Goal: Book appointment/travel/reservation

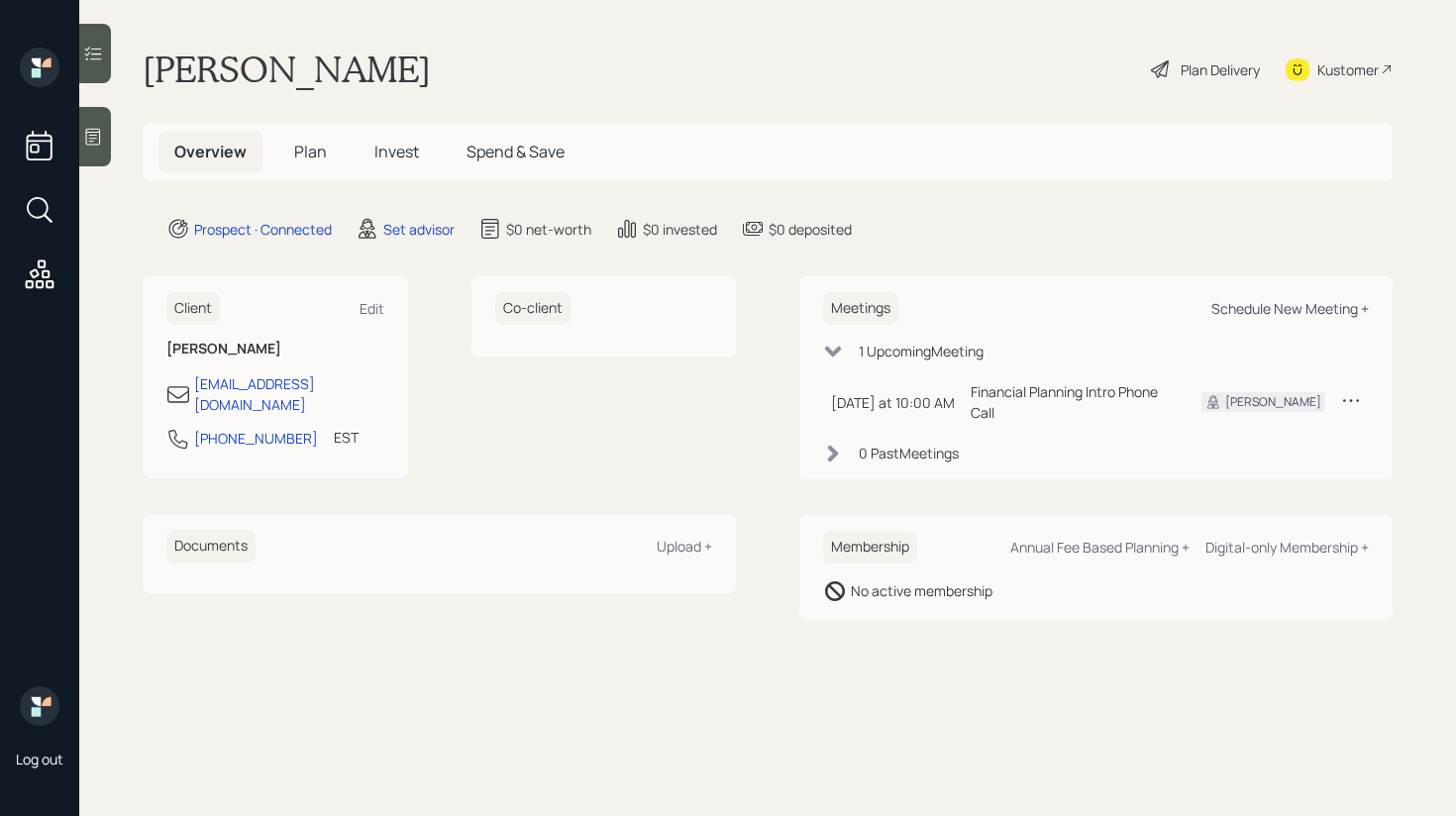
click at [1284, 305] on div "Schedule New Meeting +" at bounding box center [1290, 308] width 157 height 19
select select "round-robin"
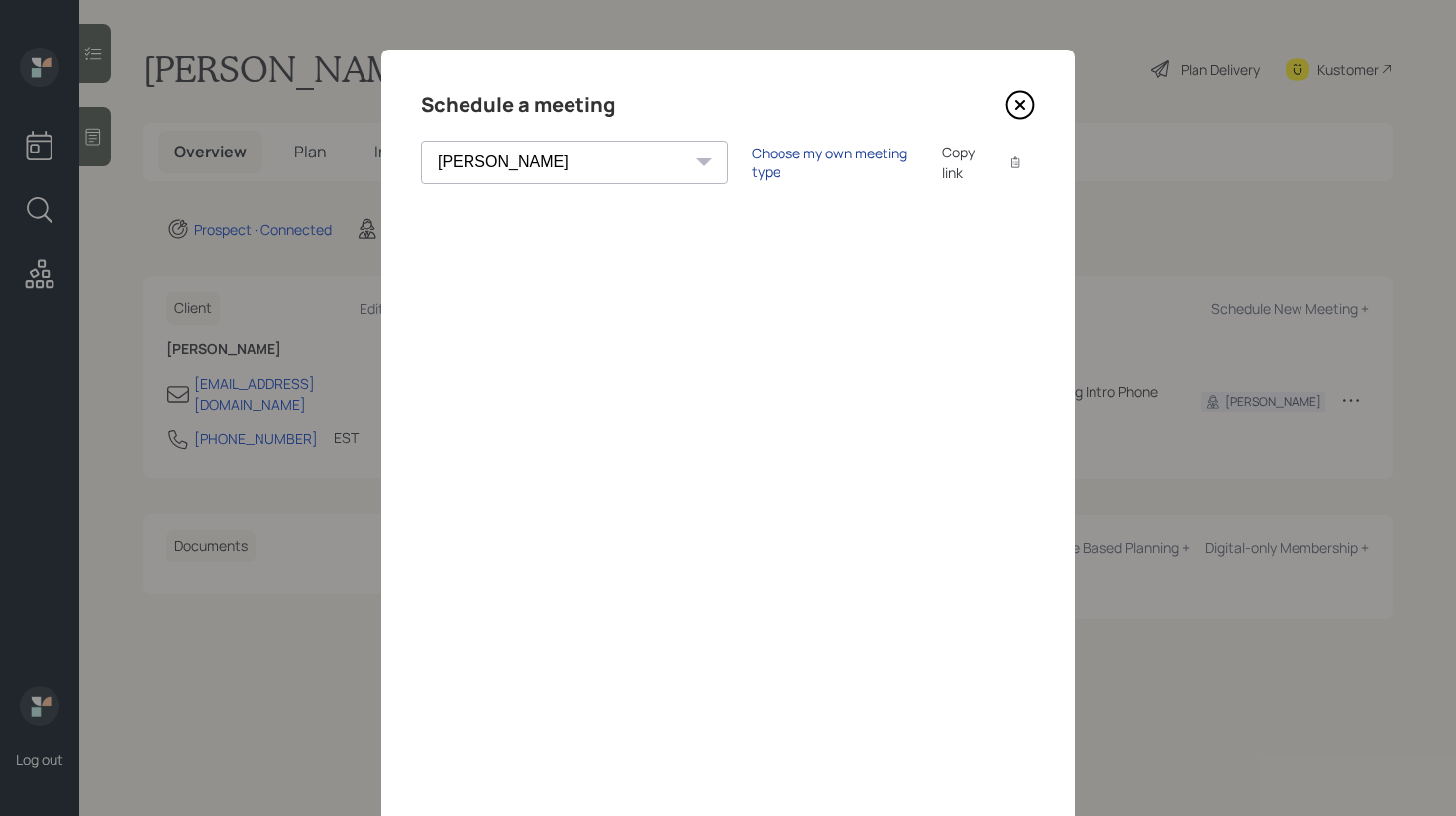
click at [752, 168] on div "Choose my own meeting type" at bounding box center [835, 162] width 166 height 38
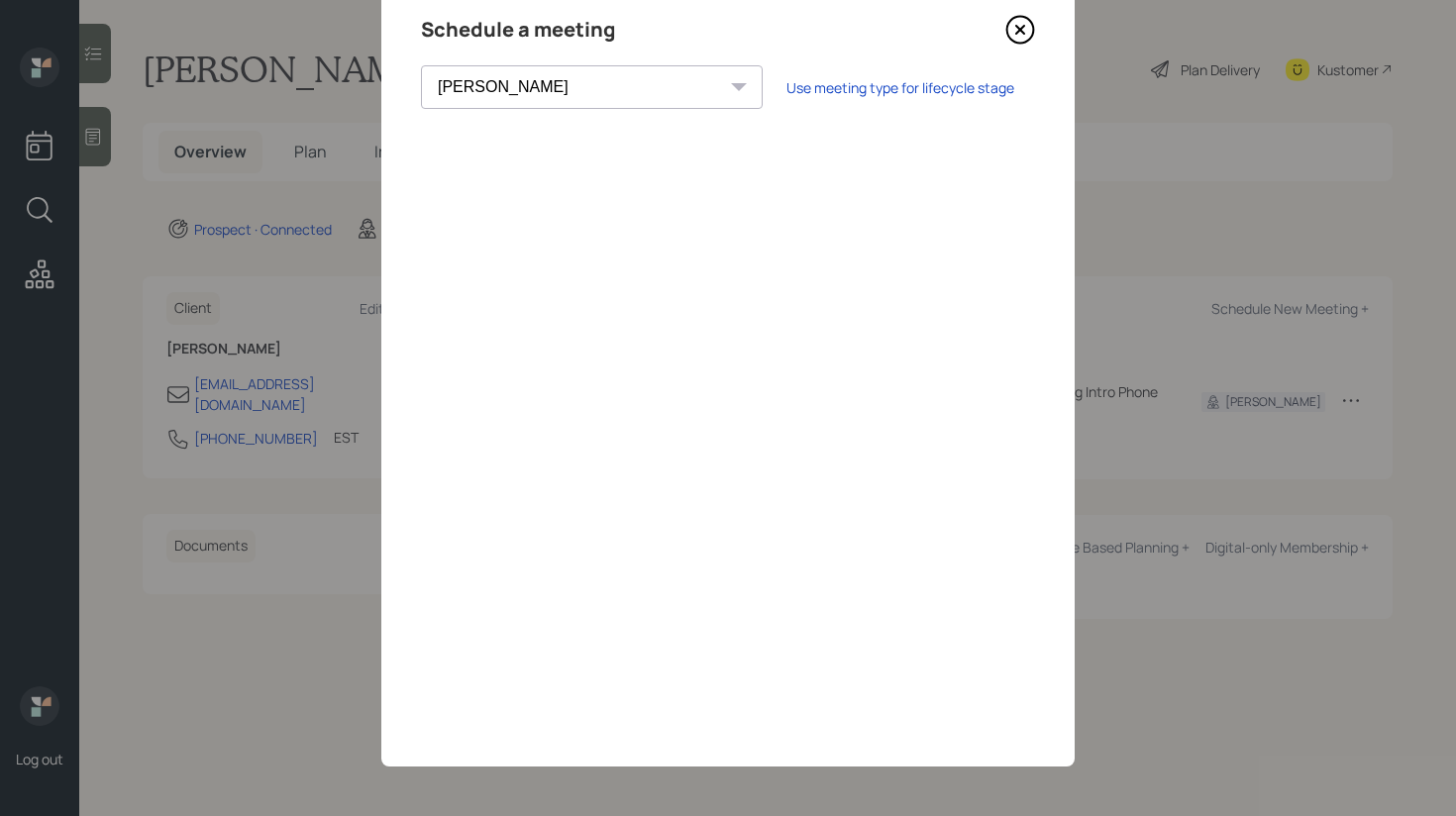
click at [1020, 37] on icon at bounding box center [1020, 30] width 30 height 30
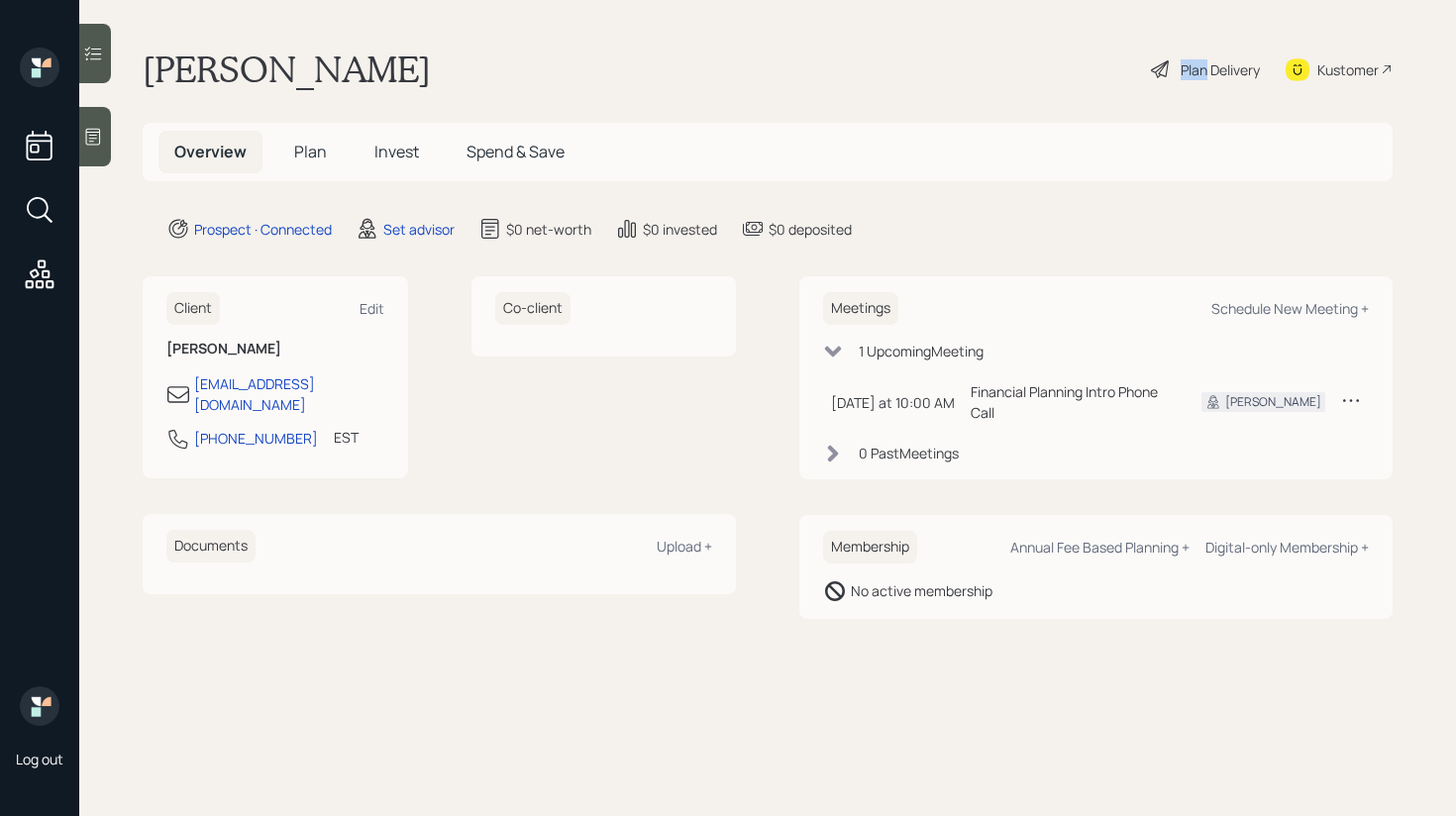
drag, startPoint x: 1020, startPoint y: 37, endPoint x: 310, endPoint y: 92, distance: 712.1
click at [1019, 37] on main "Charles Baran Plan Delivery Kustomer Overview Plan Invest Spend & Save Prospect…" at bounding box center [768, 408] width 1377 height 816
click at [104, 137] on div at bounding box center [95, 137] width 32 height 59
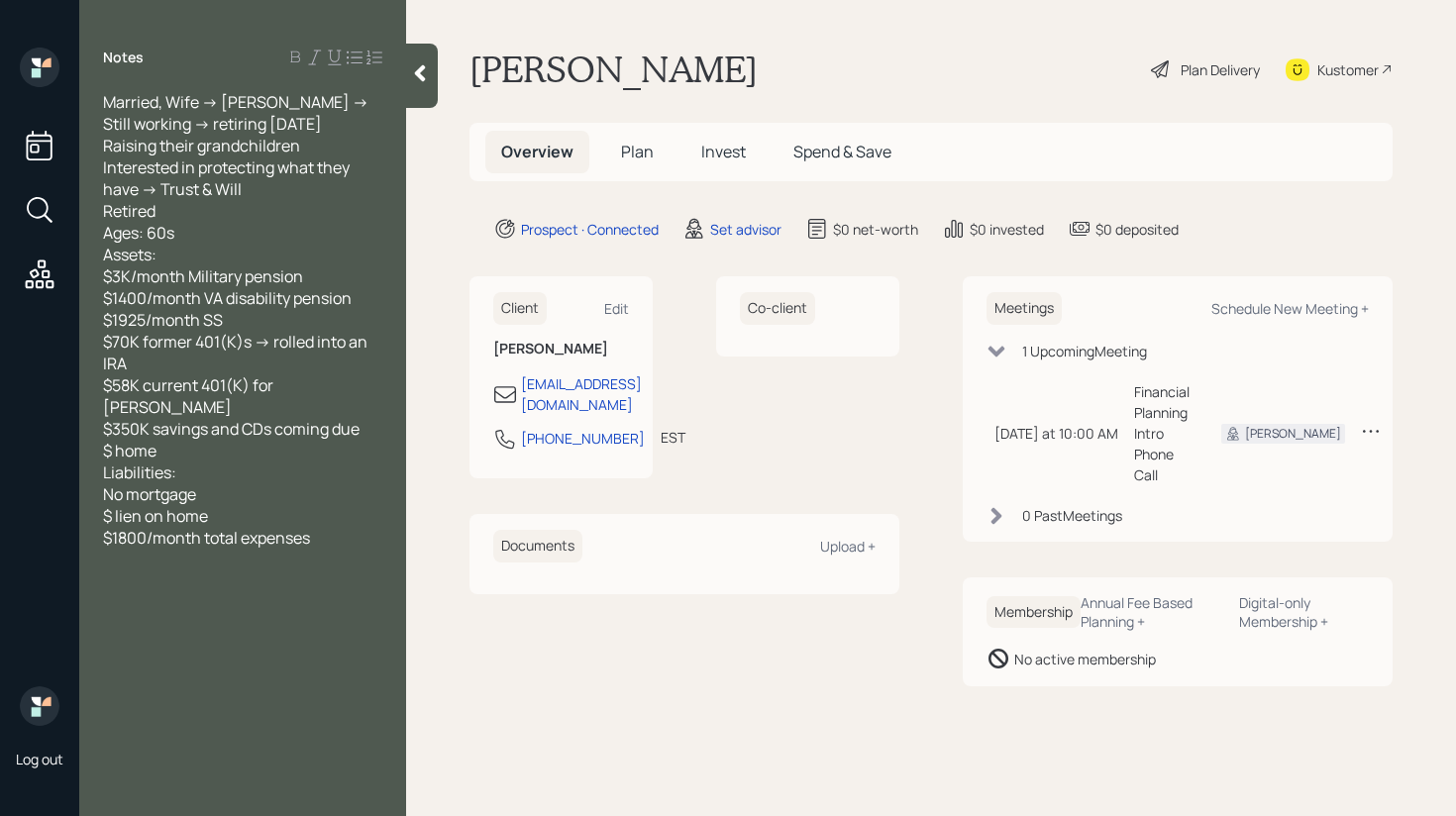
click at [419, 87] on div at bounding box center [422, 75] width 32 height 64
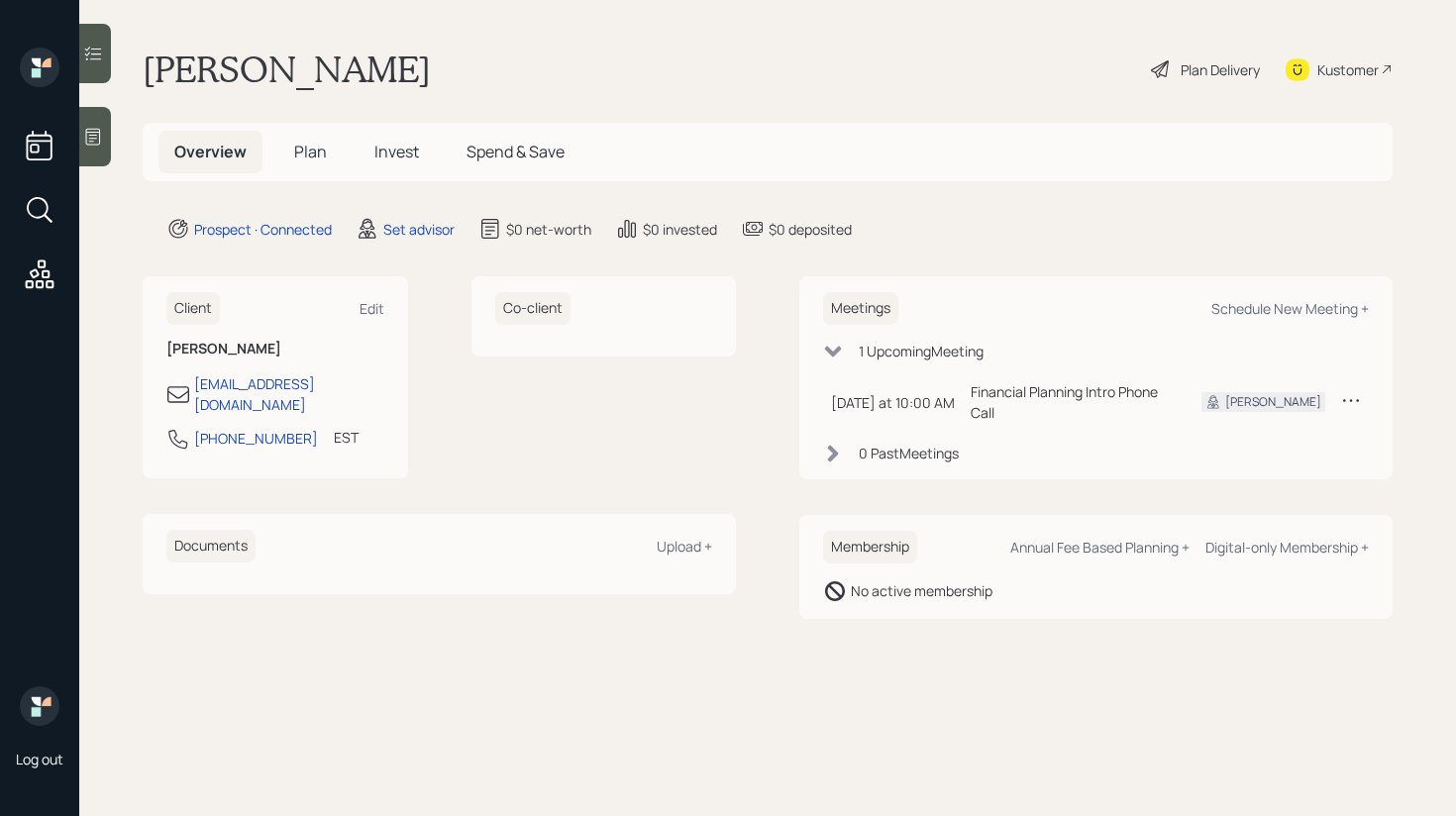
click at [94, 129] on icon at bounding box center [93, 137] width 20 height 20
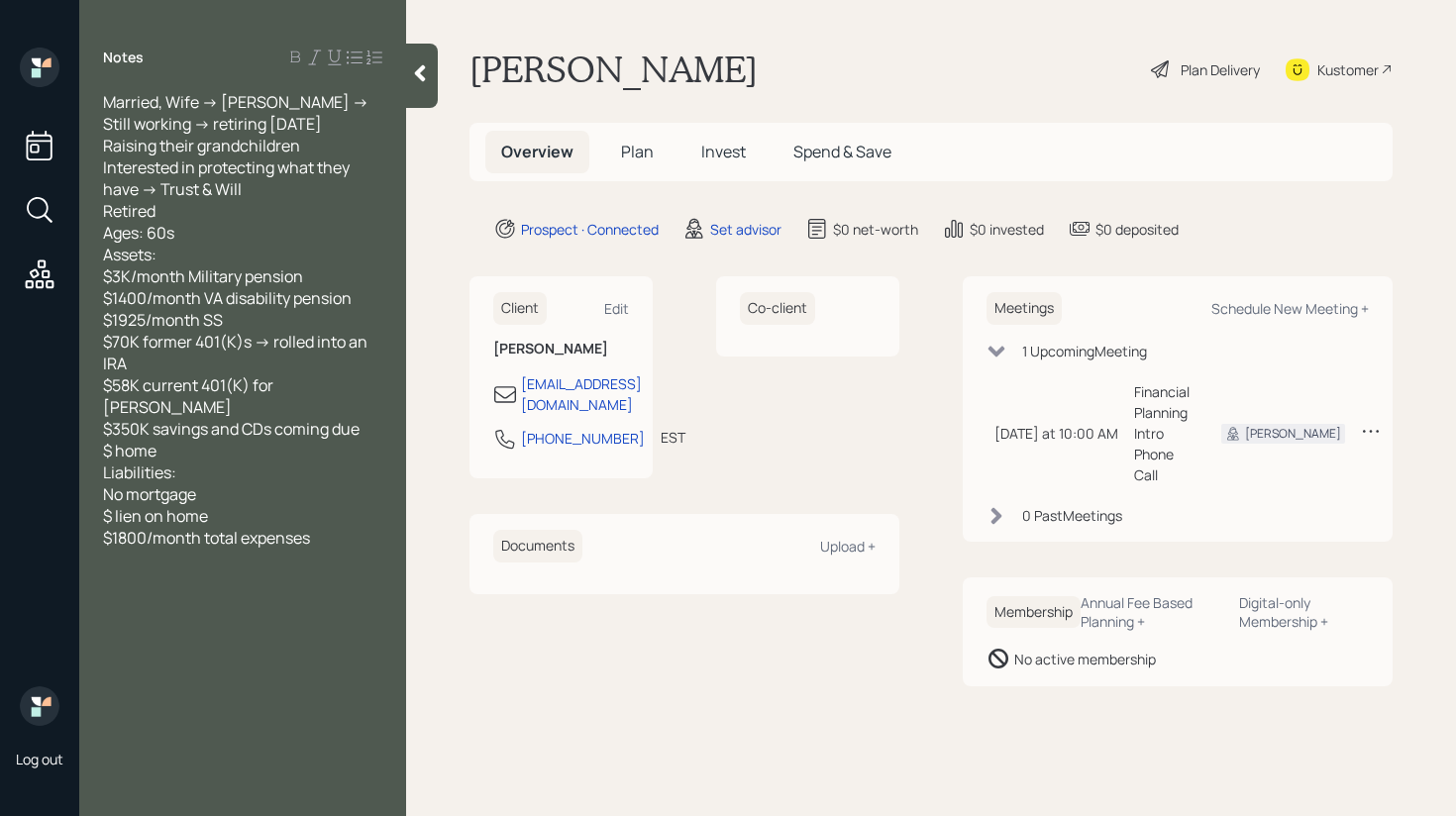
click at [409, 82] on div at bounding box center [422, 75] width 32 height 64
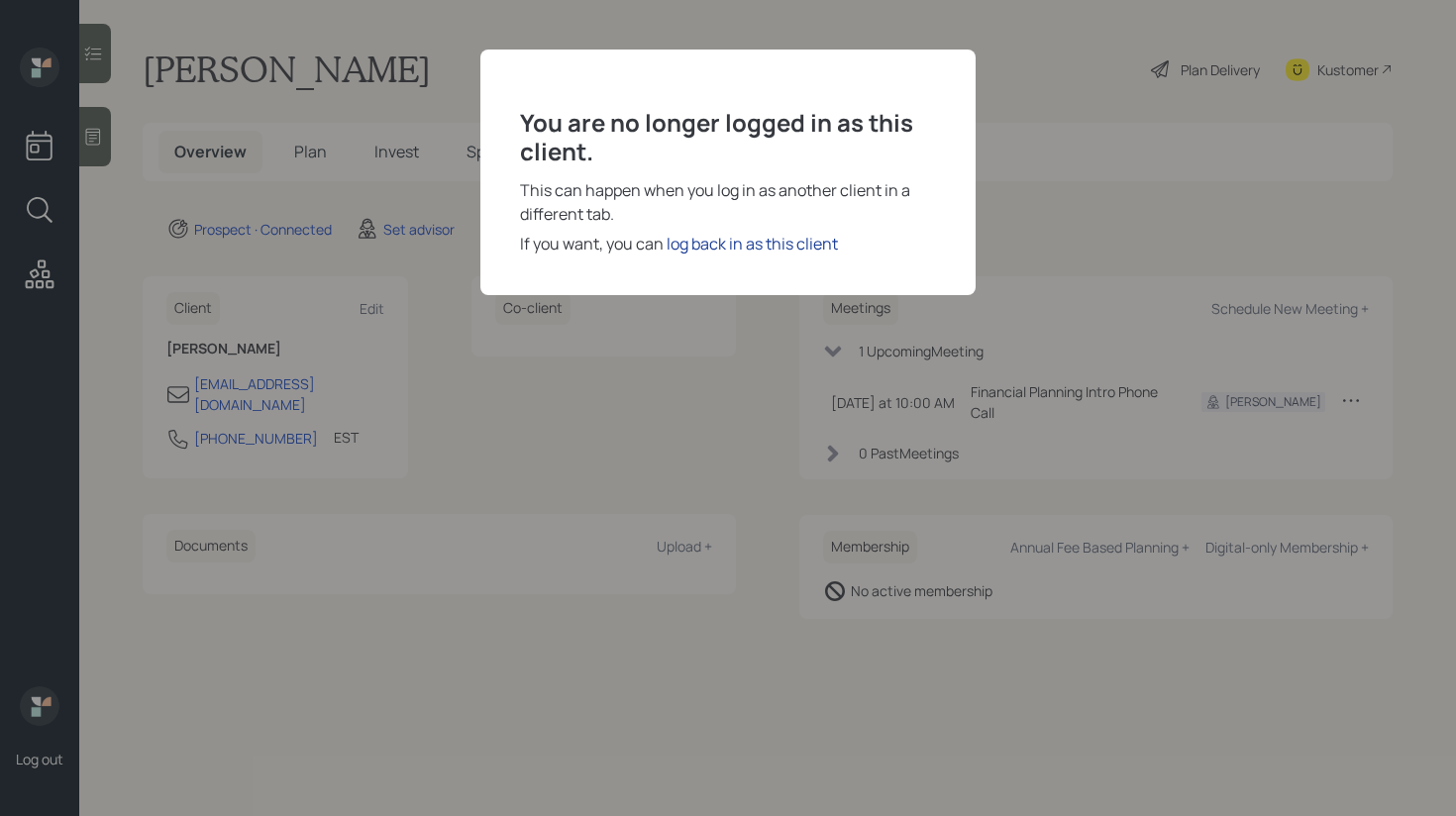
click at [750, 243] on div "log back in as this client" at bounding box center [752, 244] width 171 height 24
